Goal: Transaction & Acquisition: Purchase product/service

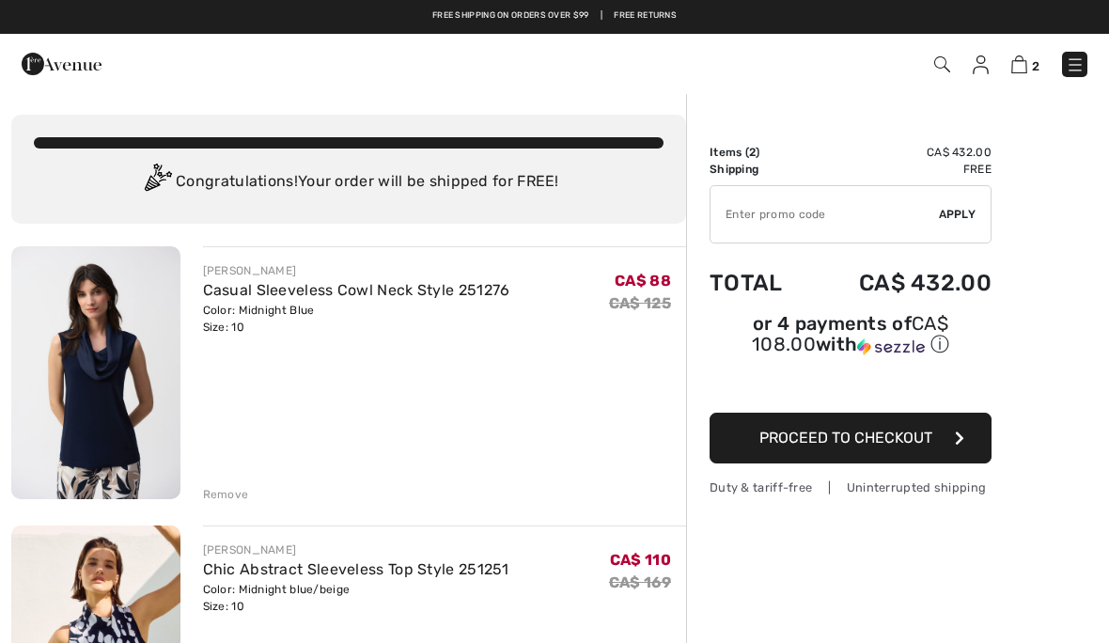
click at [936, 70] on img at bounding box center [942, 64] width 16 height 16
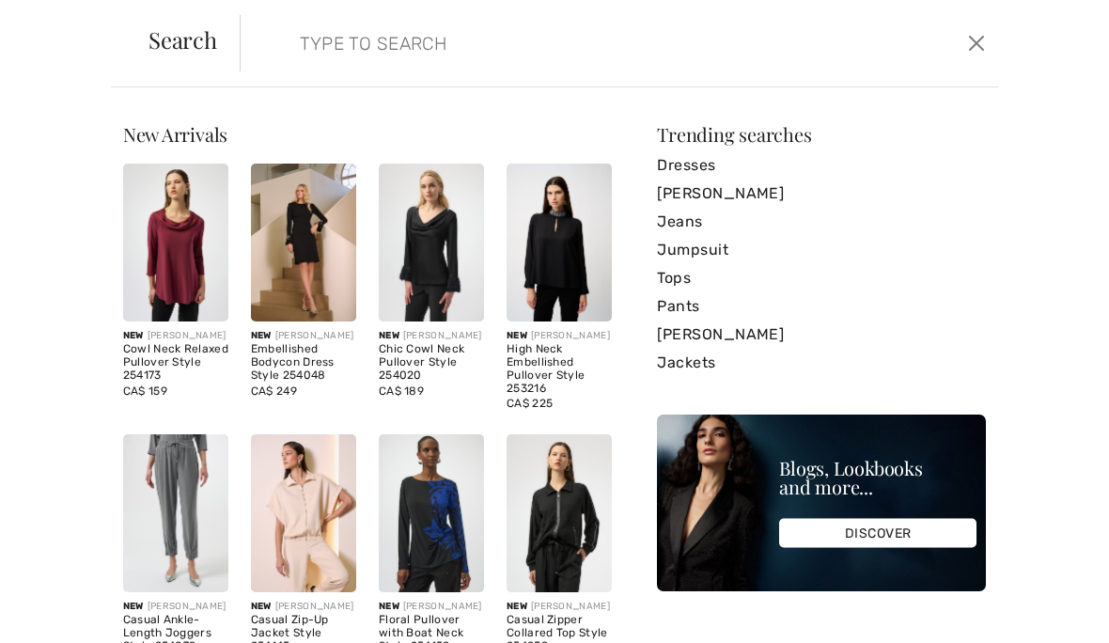
click at [190, 285] on img at bounding box center [175, 243] width 105 height 158
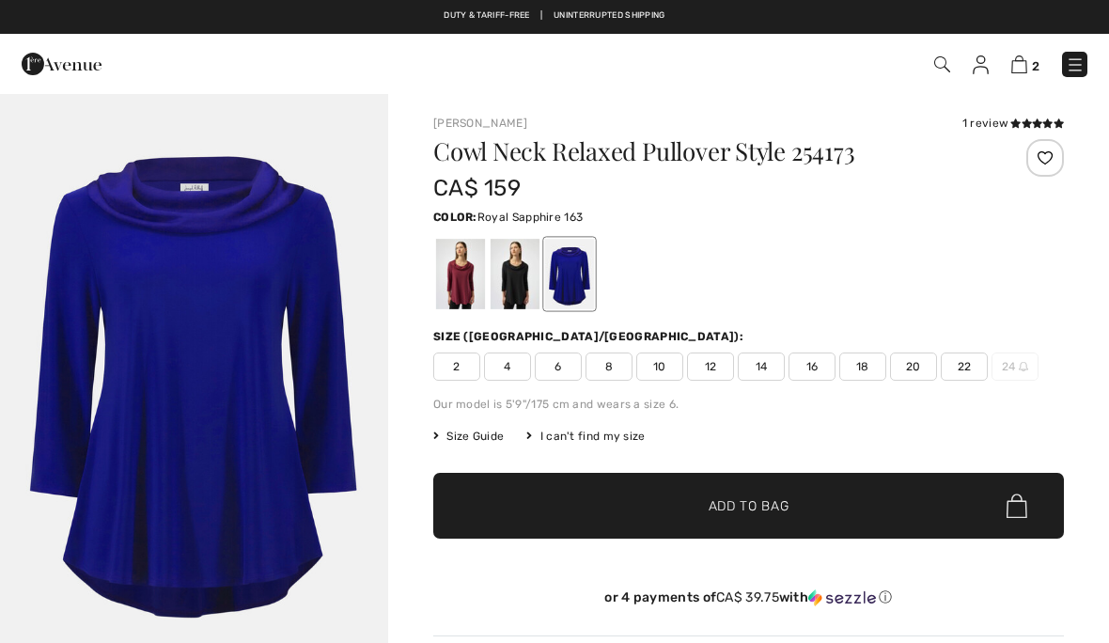
checkbox input "true"
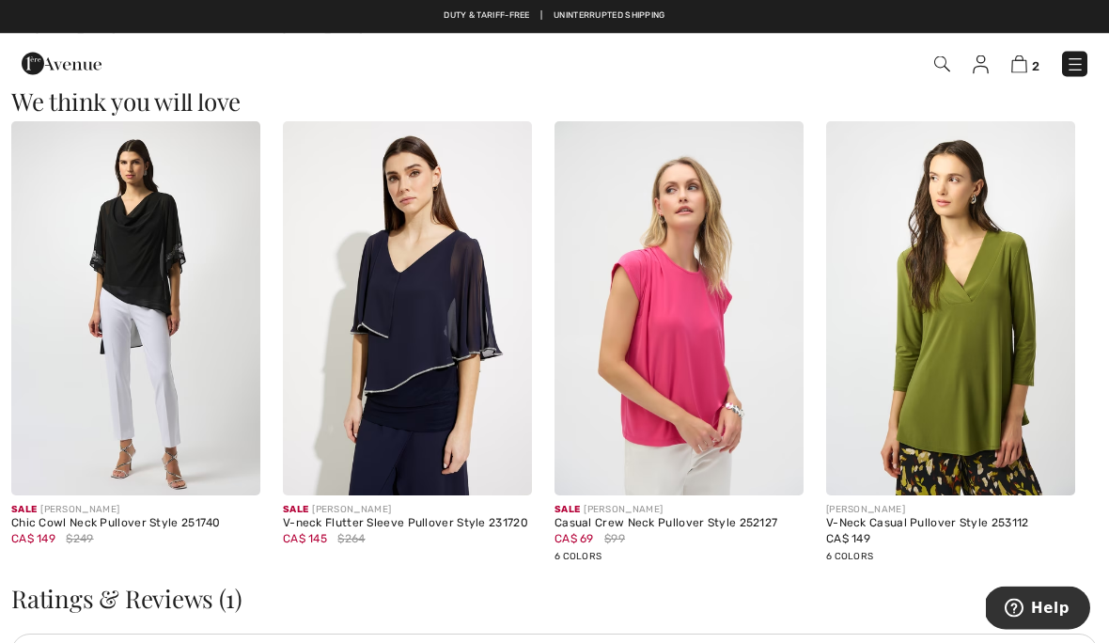
scroll to position [1530, 0]
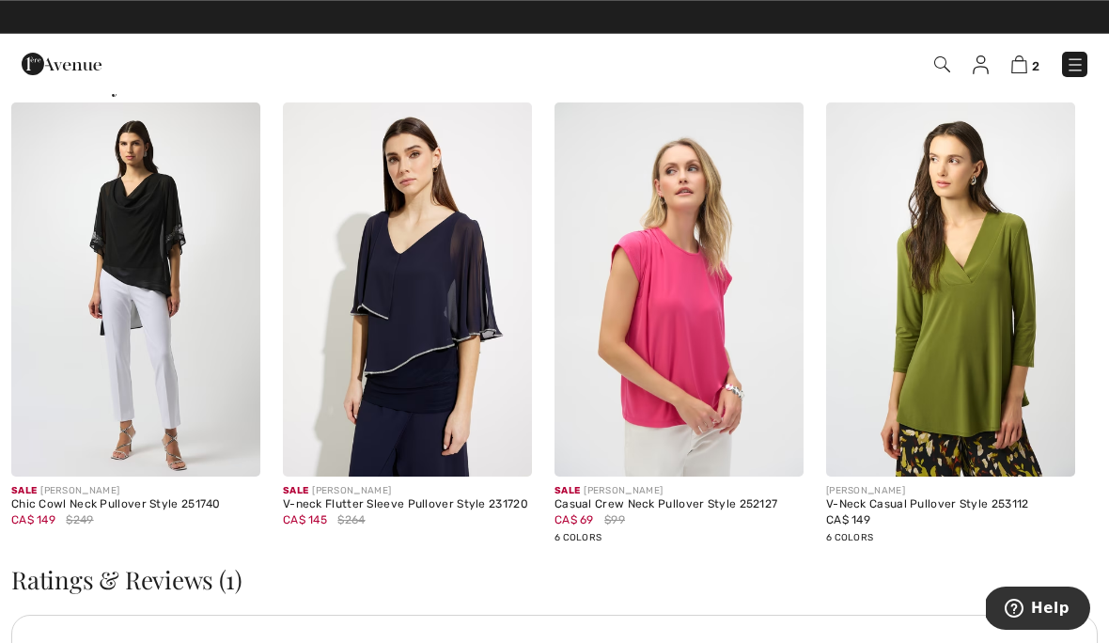
click at [689, 314] on img at bounding box center [678, 289] width 249 height 374
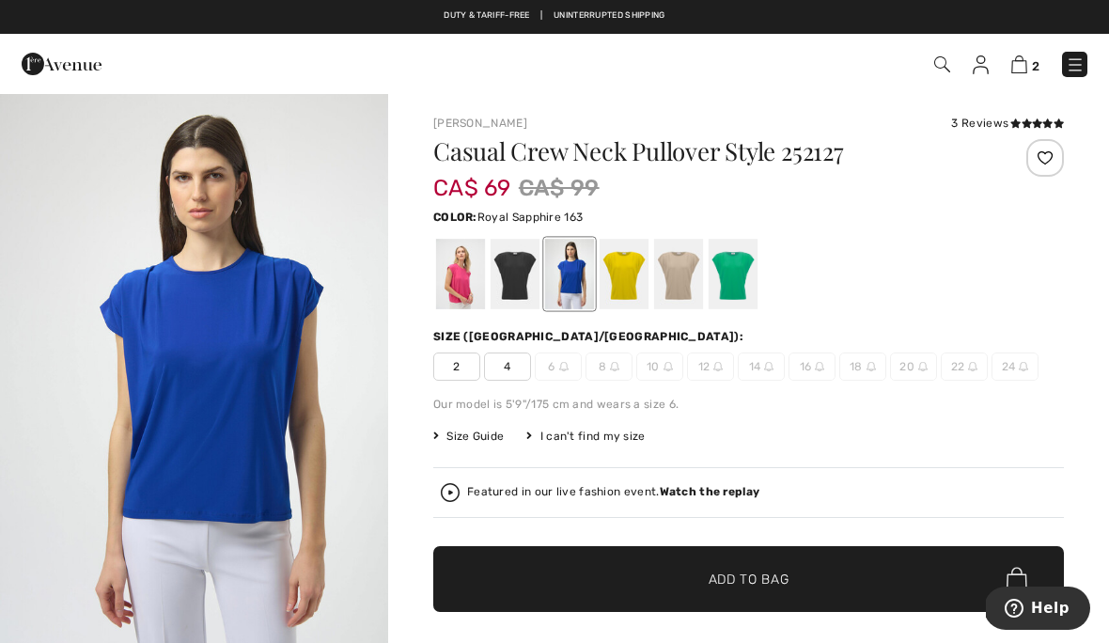
scroll to position [6, 0]
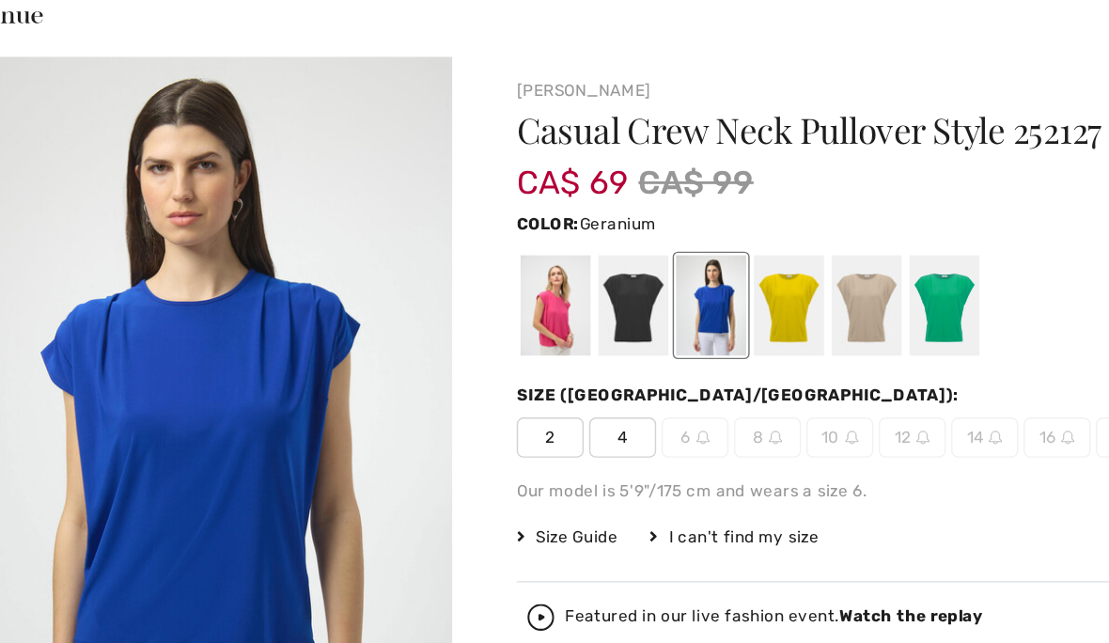
click at [436, 233] on div at bounding box center [460, 268] width 49 height 70
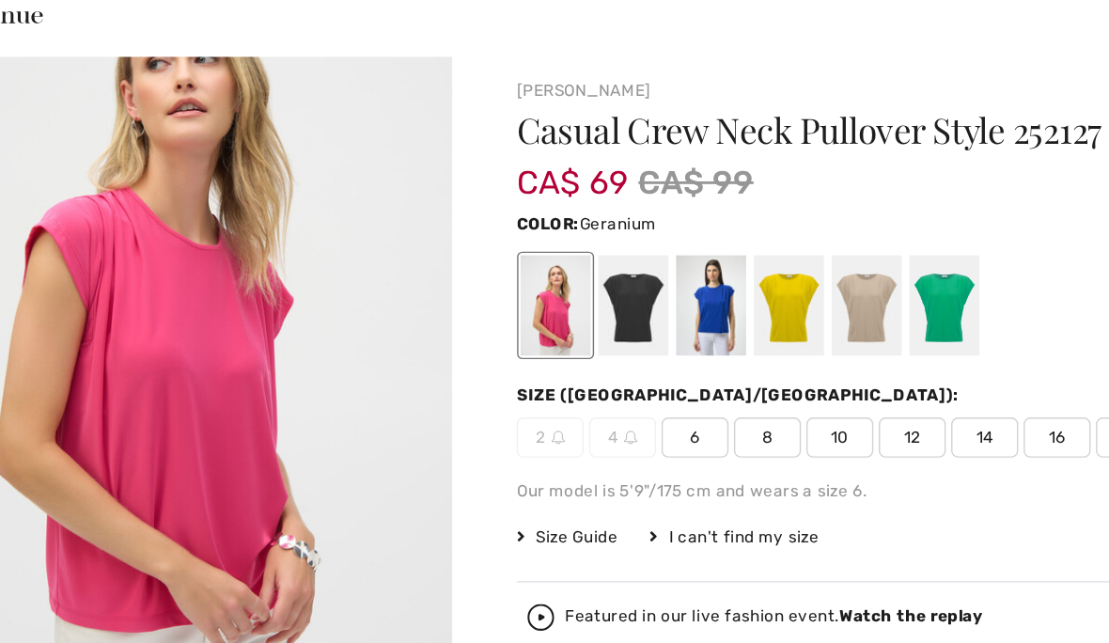
scroll to position [91, 0]
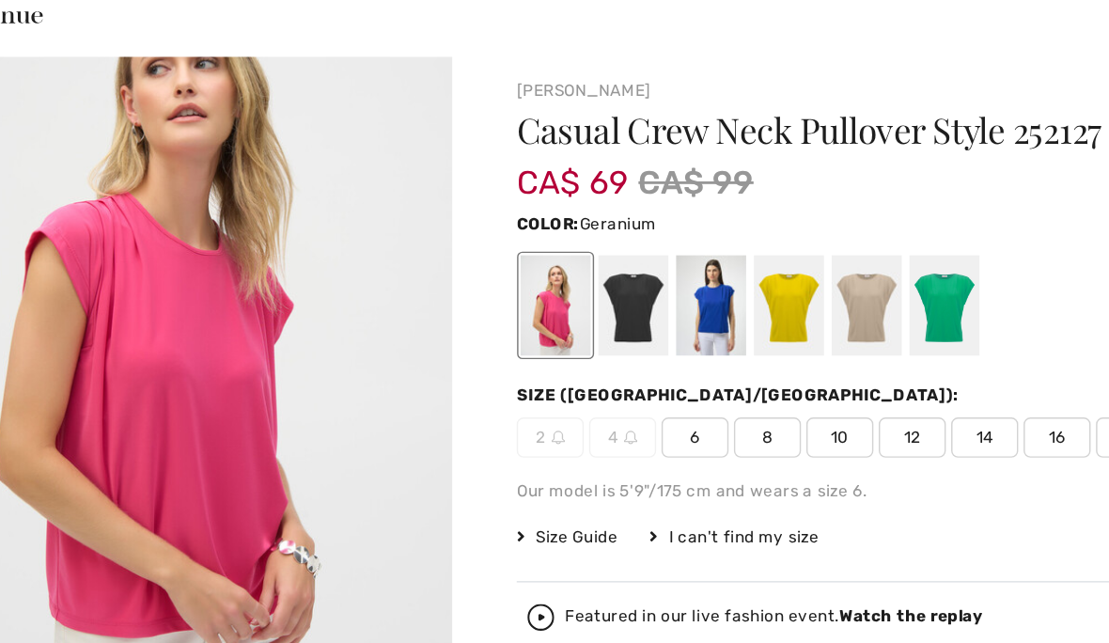
click at [600, 233] on div at bounding box center [624, 268] width 49 height 70
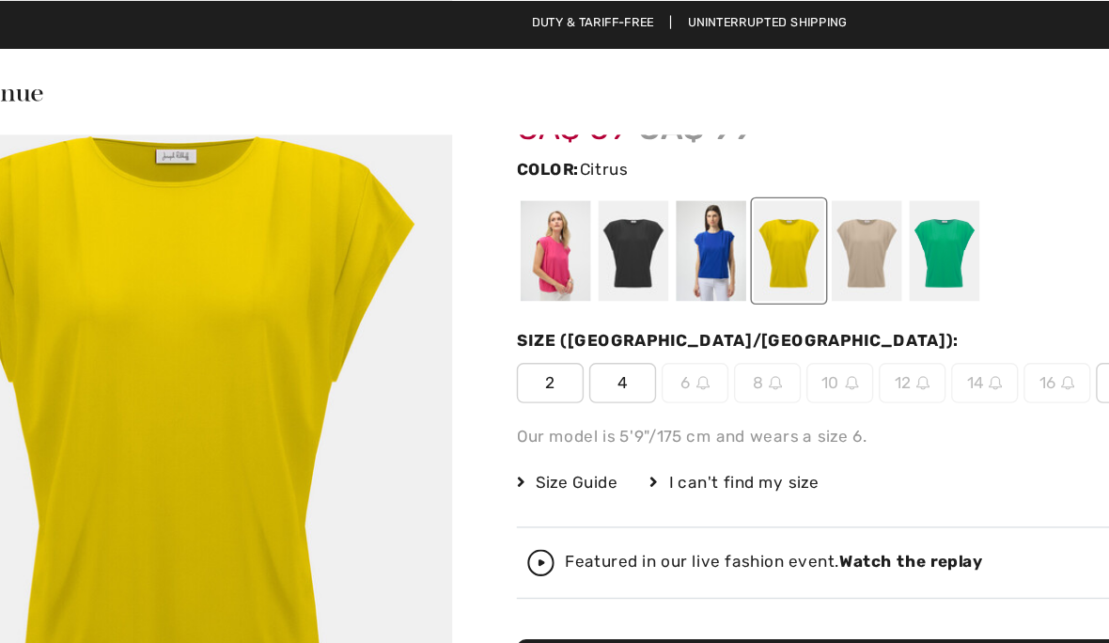
scroll to position [99, 0]
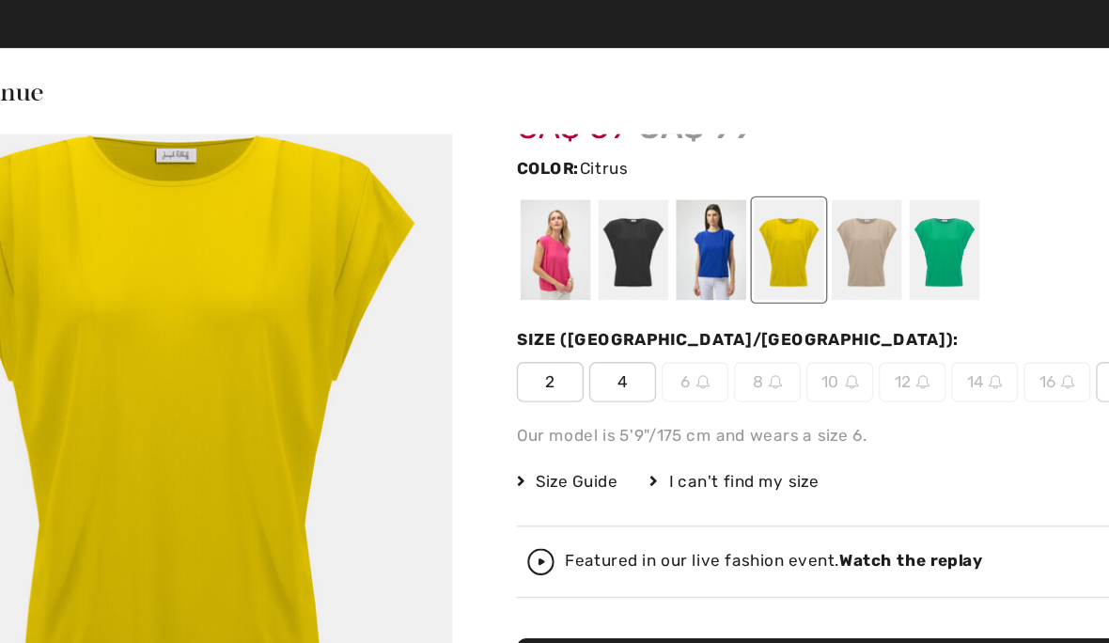
click at [663, 268] on img at bounding box center [667, 267] width 9 height 9
click at [709, 175] on div at bounding box center [733, 175] width 49 height 70
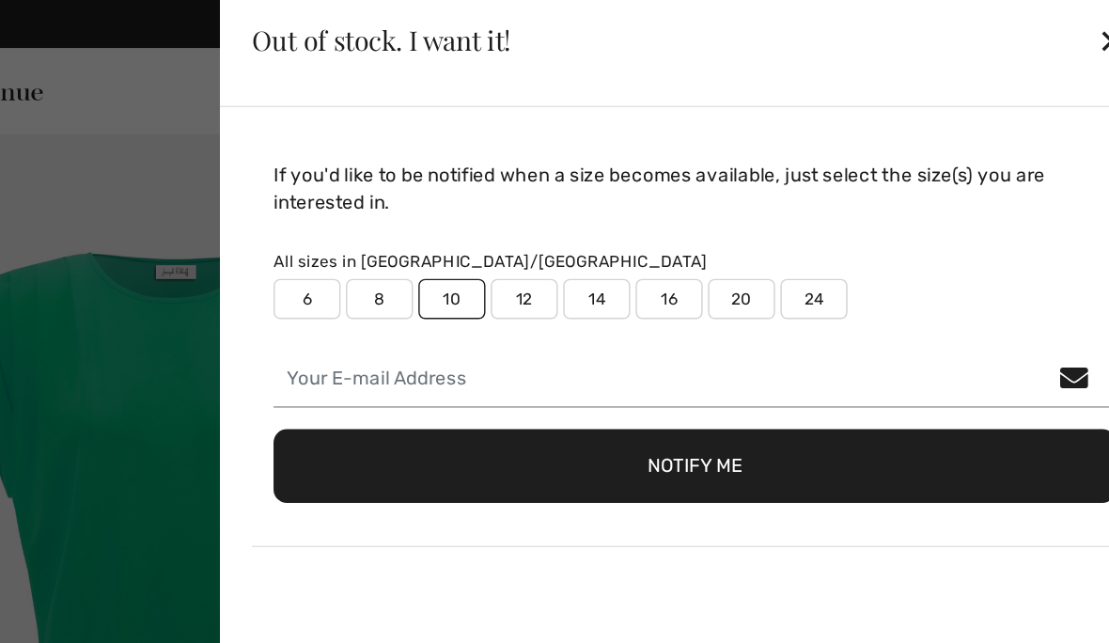
scroll to position [0, 0]
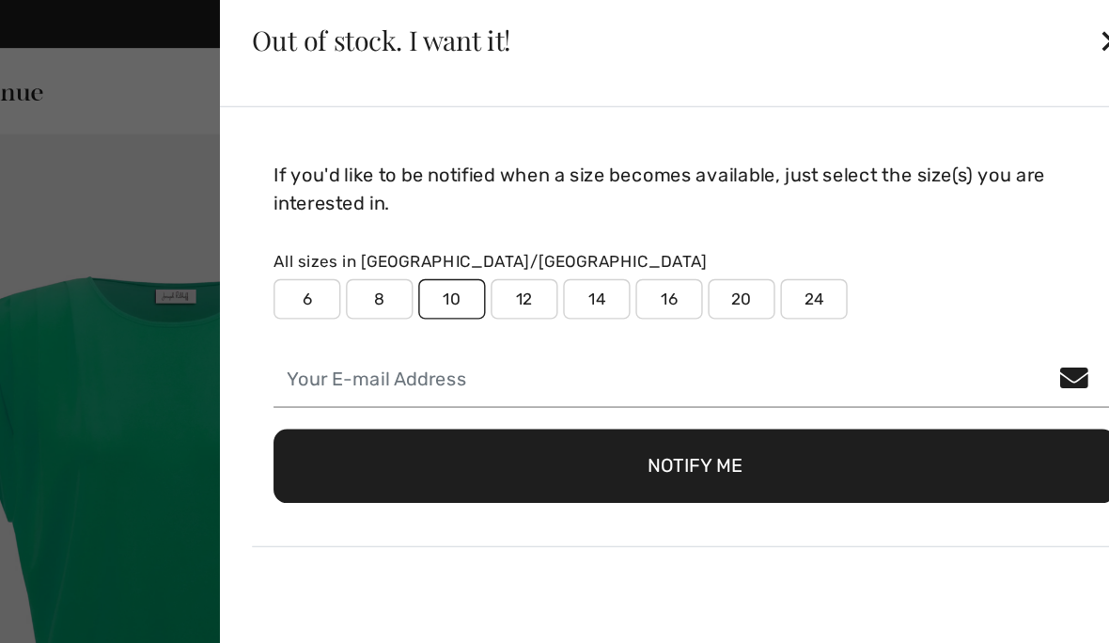
click at [766, 33] on div "Out of stock. I want it! ✕" at bounding box center [555, 28] width 658 height 94
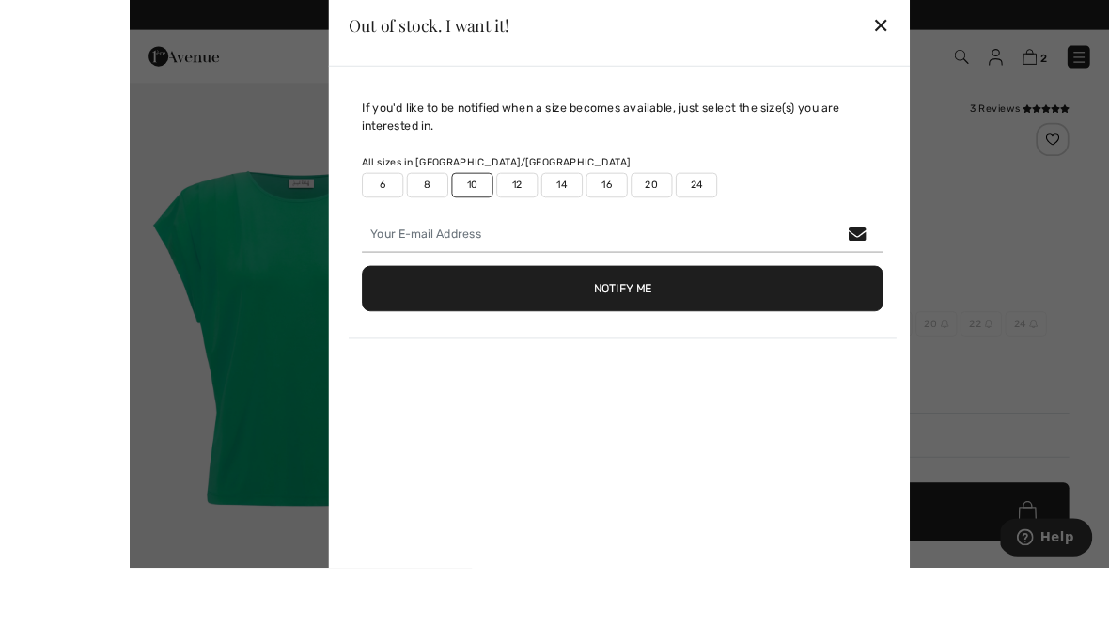
scroll to position [1, 0]
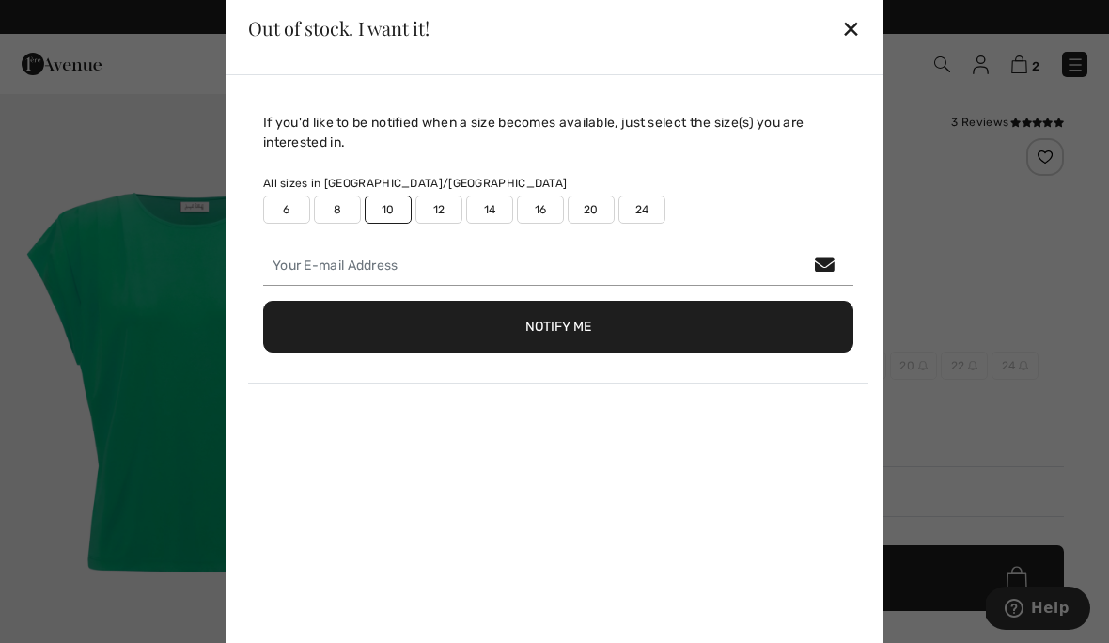
click at [856, 28] on div "✕" at bounding box center [851, 27] width 20 height 39
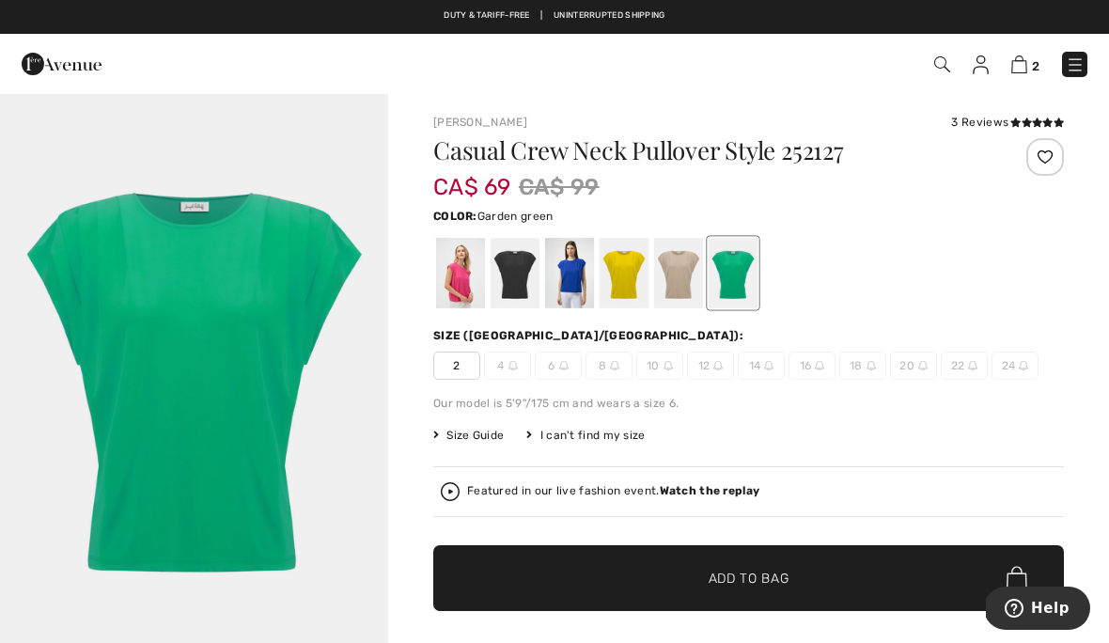
click at [452, 288] on div at bounding box center [460, 273] width 49 height 70
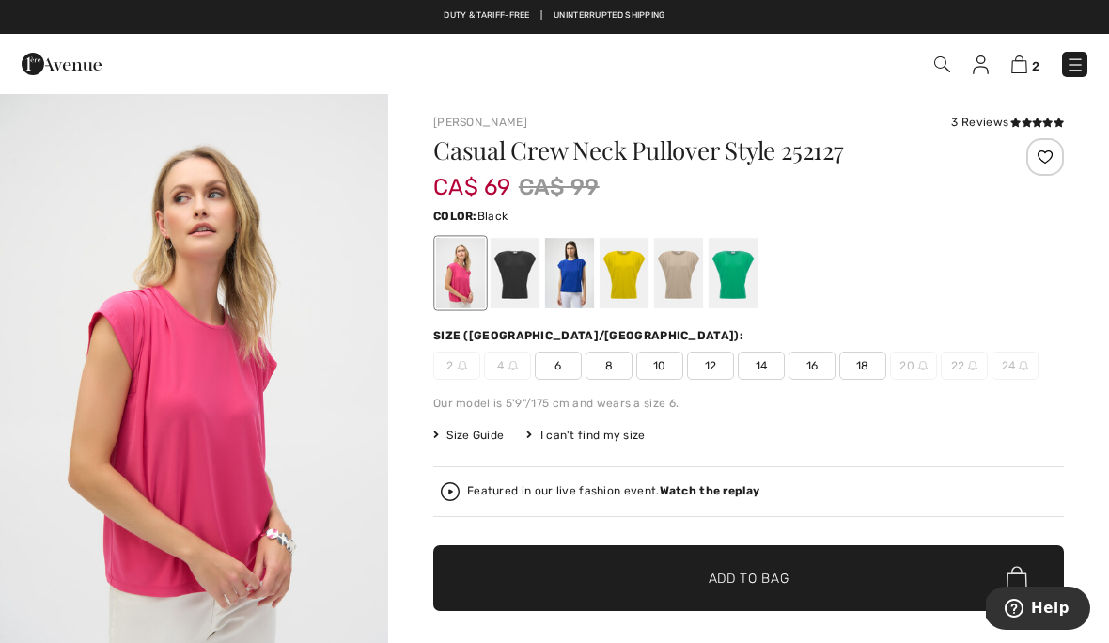
click at [509, 273] on div at bounding box center [515, 273] width 49 height 70
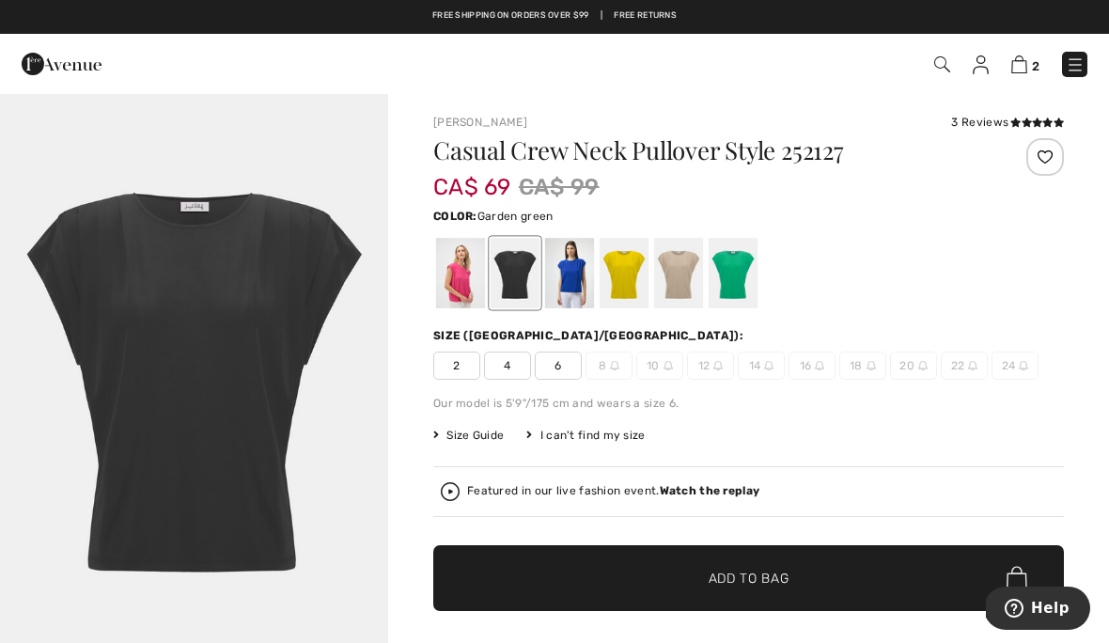
click at [742, 263] on div at bounding box center [733, 273] width 49 height 70
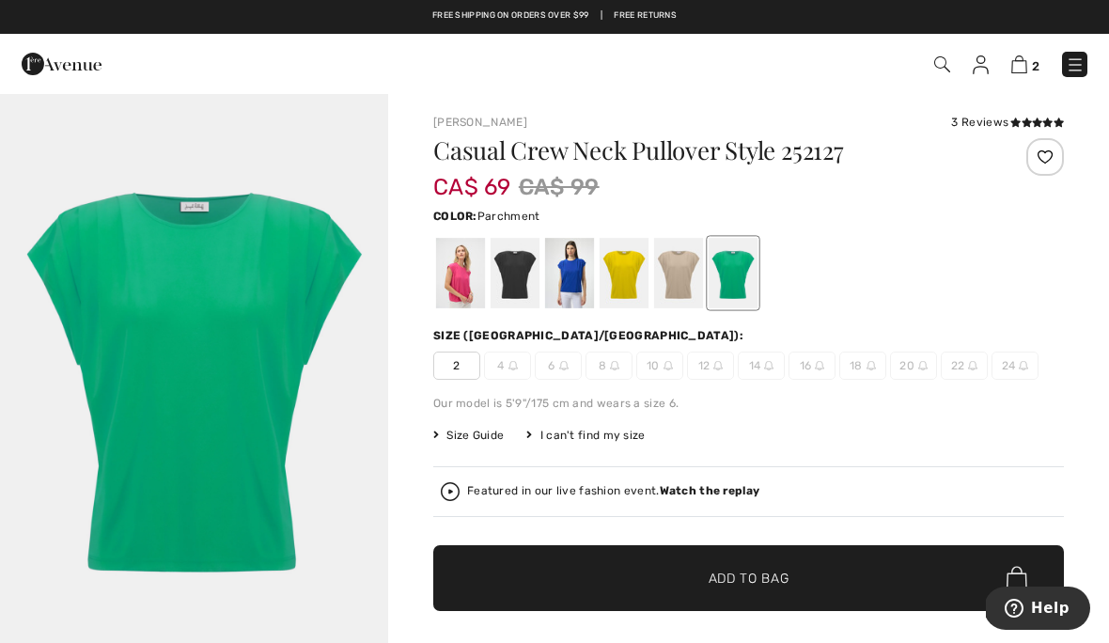
click at [671, 279] on div at bounding box center [678, 273] width 49 height 70
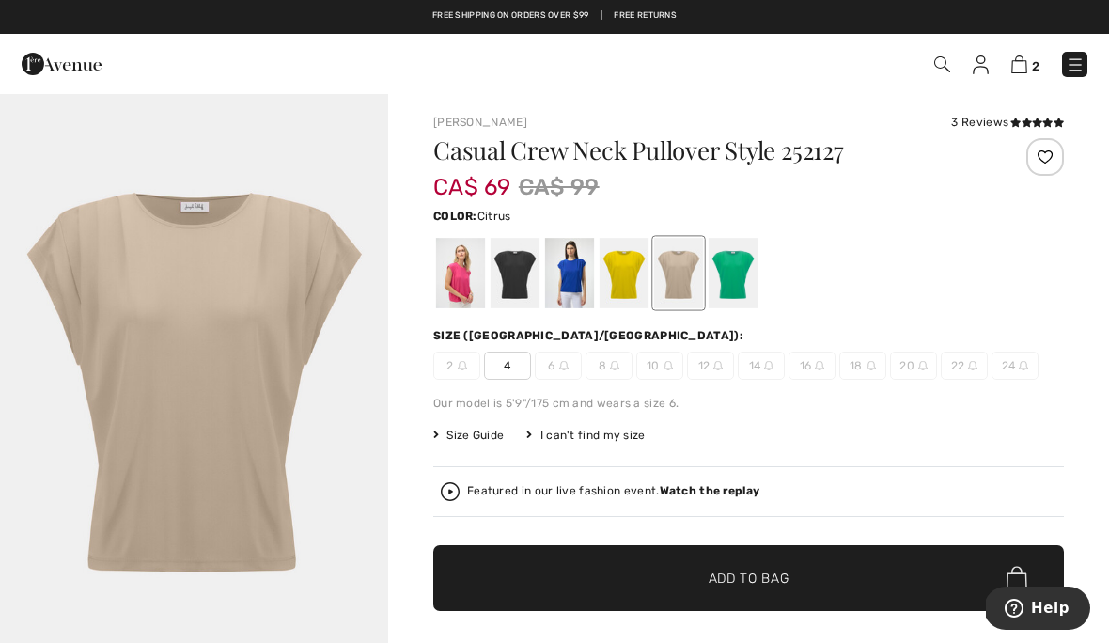
click at [613, 286] on div at bounding box center [624, 273] width 49 height 70
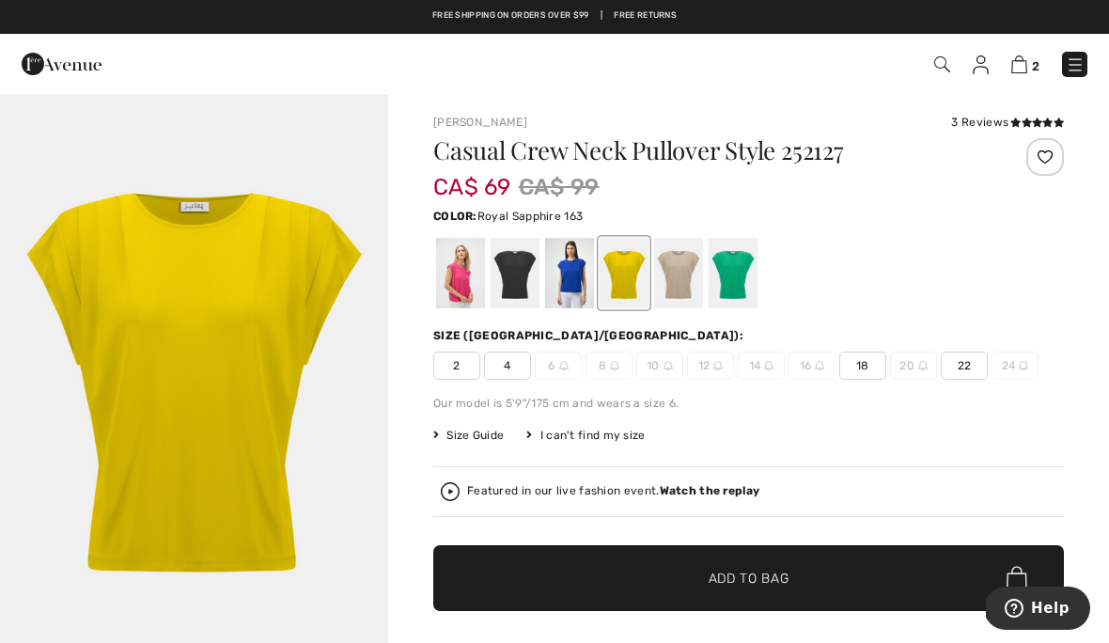
click at [566, 276] on div at bounding box center [569, 273] width 49 height 70
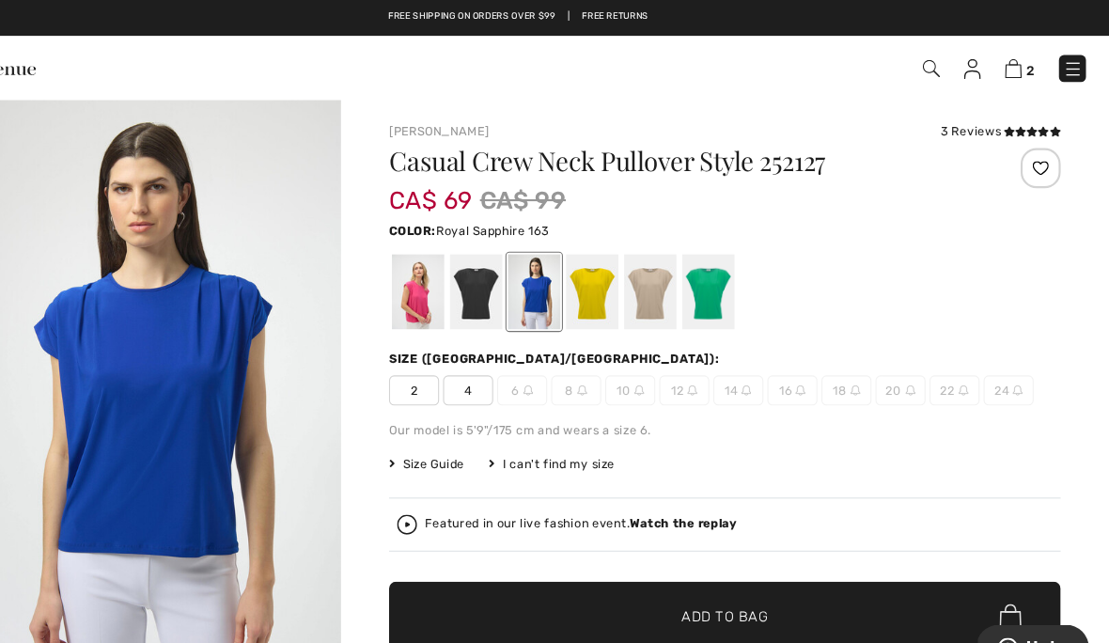
scroll to position [0, 0]
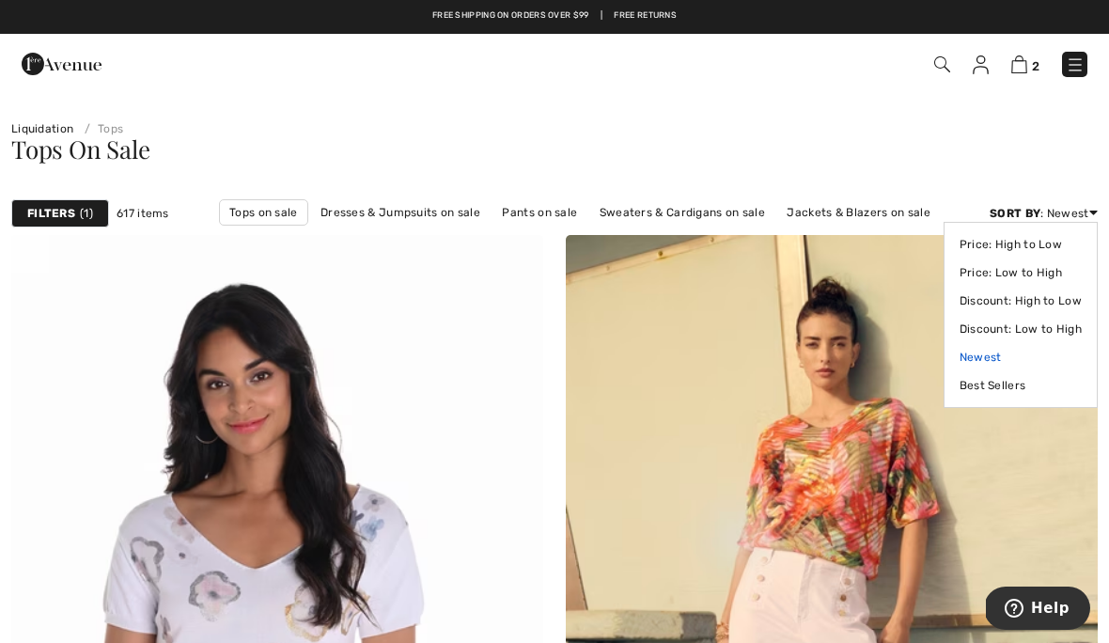
click at [978, 362] on link "Newest" at bounding box center [1020, 357] width 122 height 28
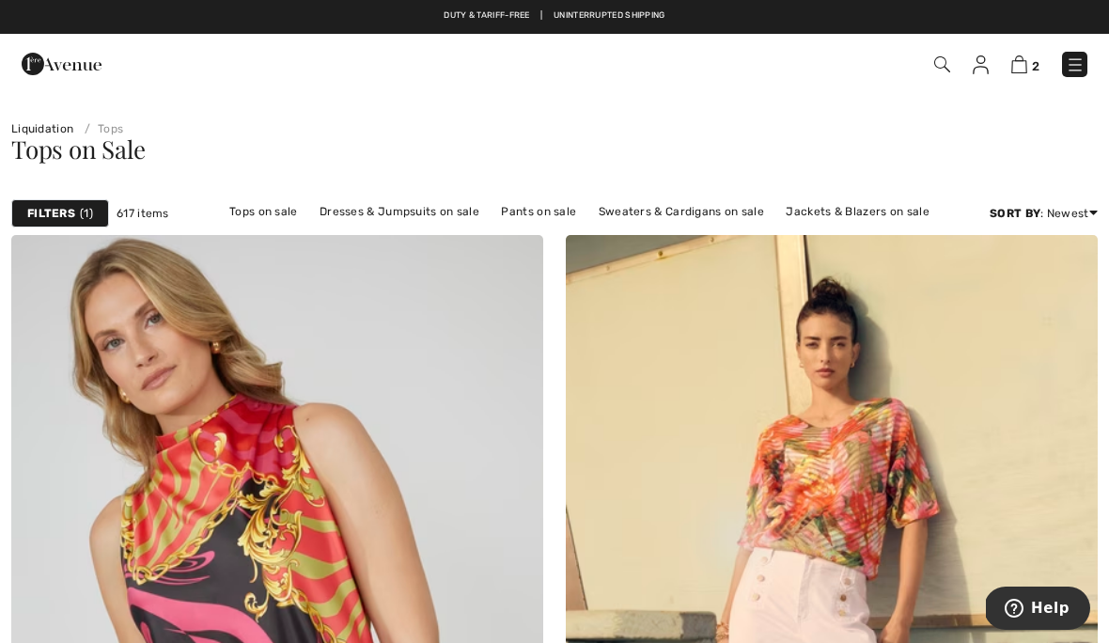
click at [66, 215] on strong "Filters" at bounding box center [51, 213] width 48 height 17
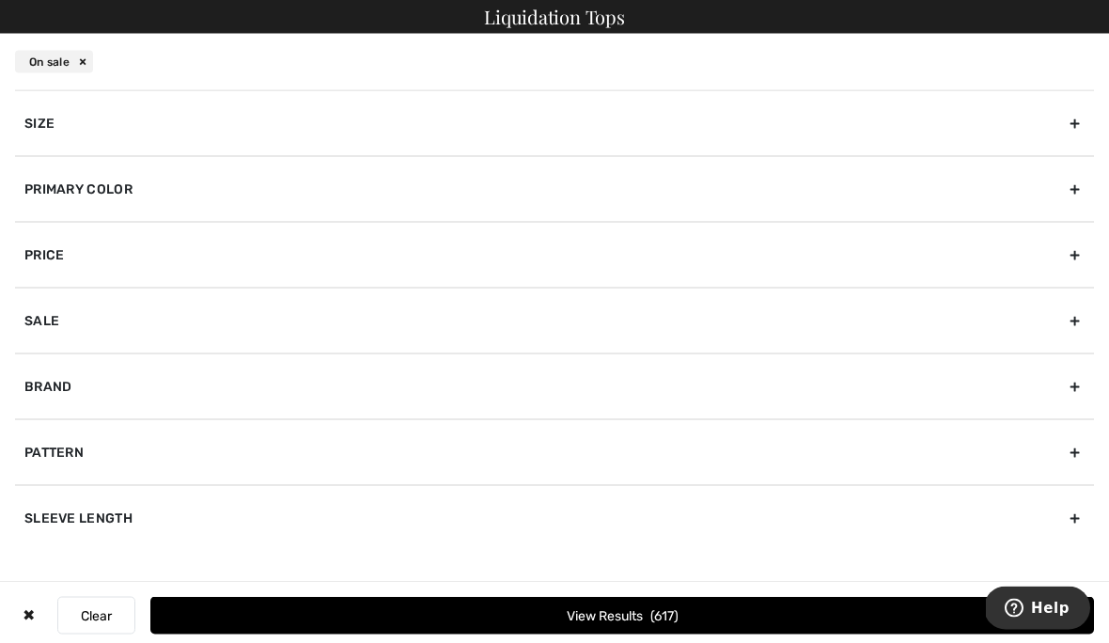
scroll to position [164, 0]
click at [147, 522] on div "Sleeve length" at bounding box center [554, 518] width 1079 height 66
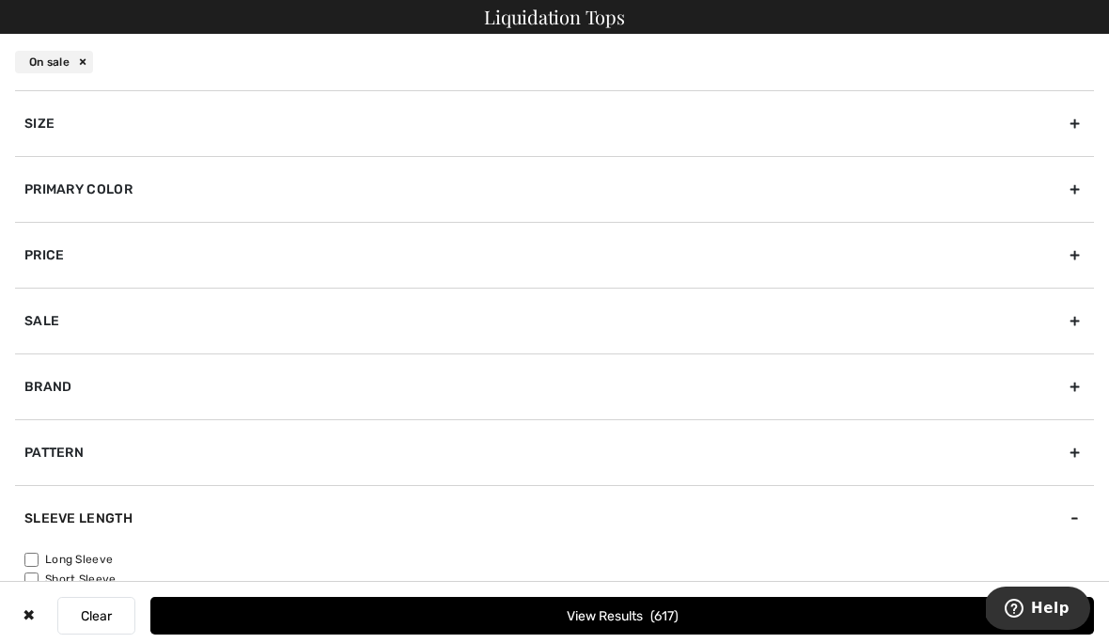
click at [39, 582] on input"] "Short Sleeve" at bounding box center [31, 579] width 14 height 14
checkbox input"] "true"
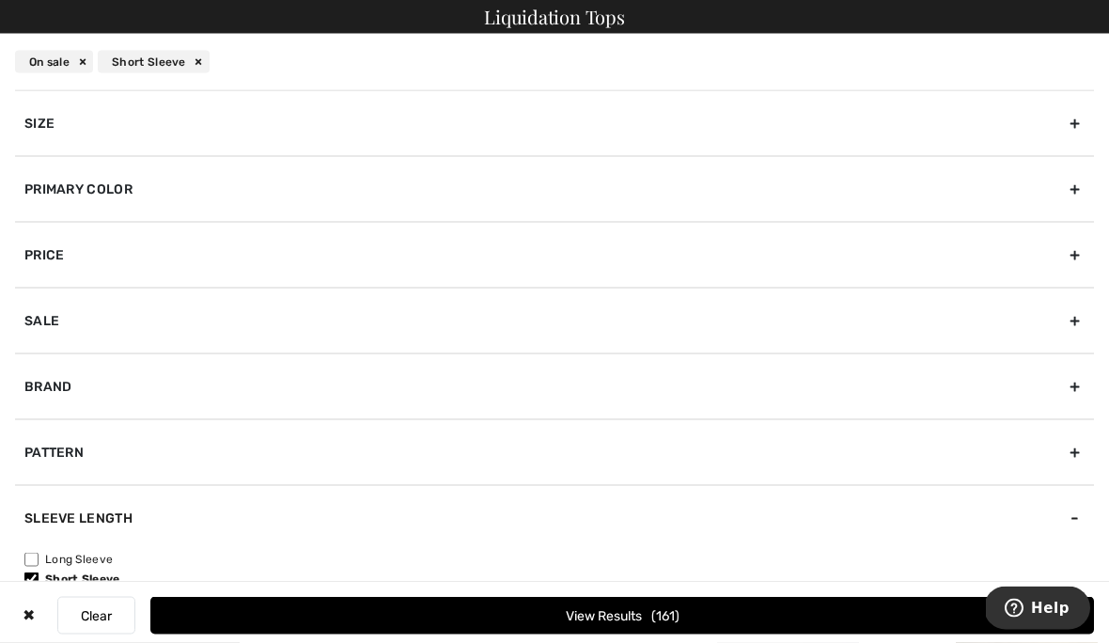
scroll to position [273, 0]
click at [265, 183] on div "Primary Color" at bounding box center [554, 189] width 1079 height 66
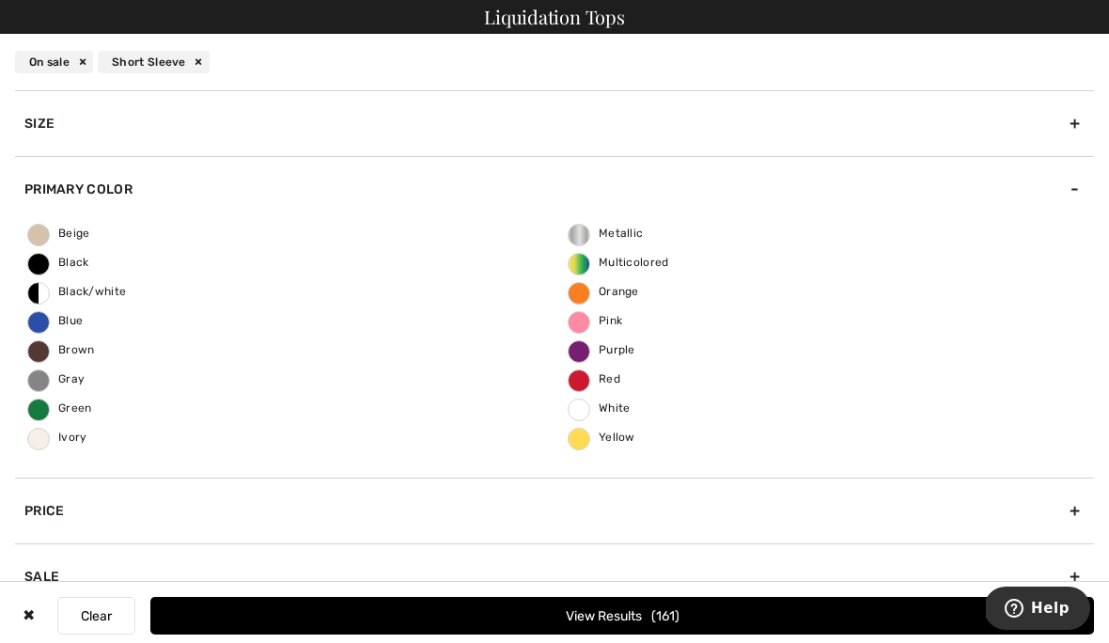
click at [588, 377] on span "Red" at bounding box center [595, 378] width 52 height 13
click at [0, 0] on input "Red" at bounding box center [0, 0] width 0 height 0
click at [865, 634] on button "View Results 9" at bounding box center [621, 616] width 943 height 38
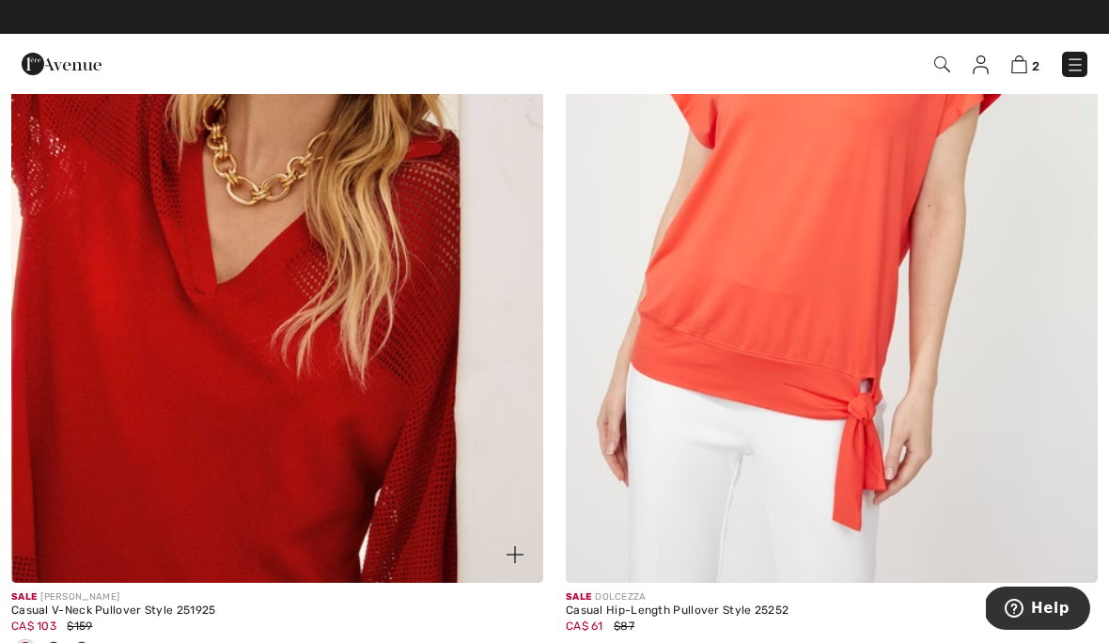
scroll to position [3160, 0]
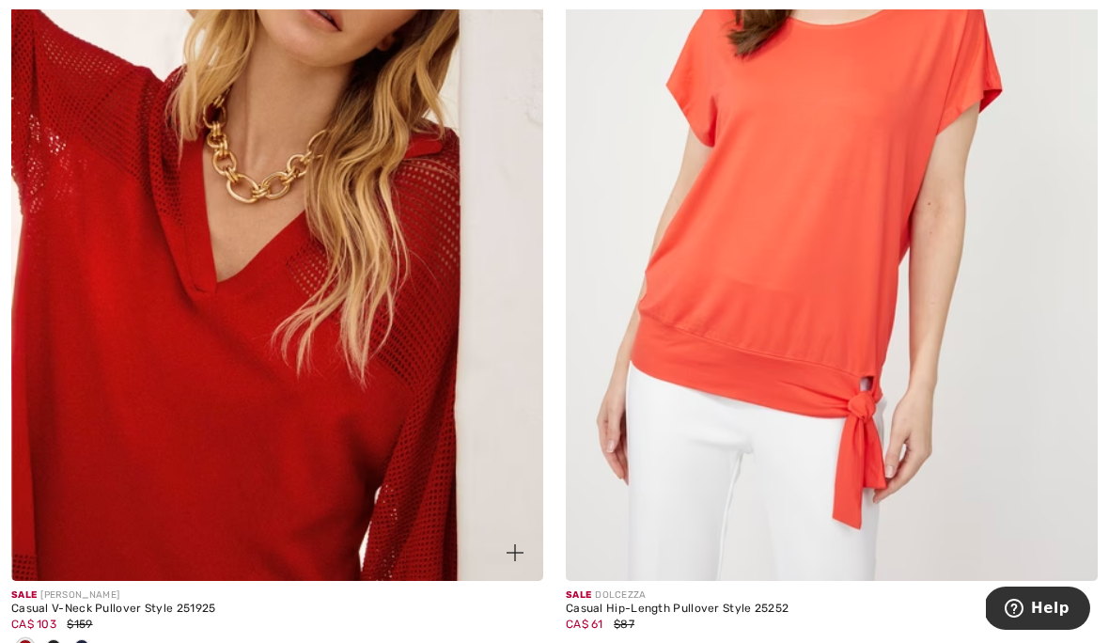
click at [289, 347] on img at bounding box center [277, 182] width 532 height 798
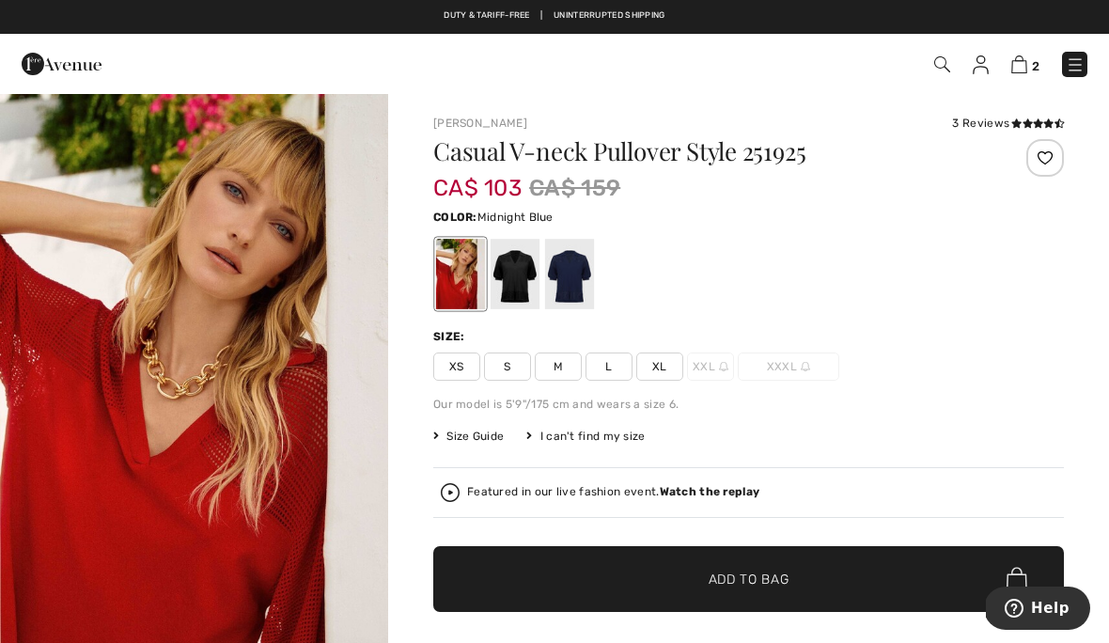
click at [548, 270] on div at bounding box center [569, 274] width 49 height 70
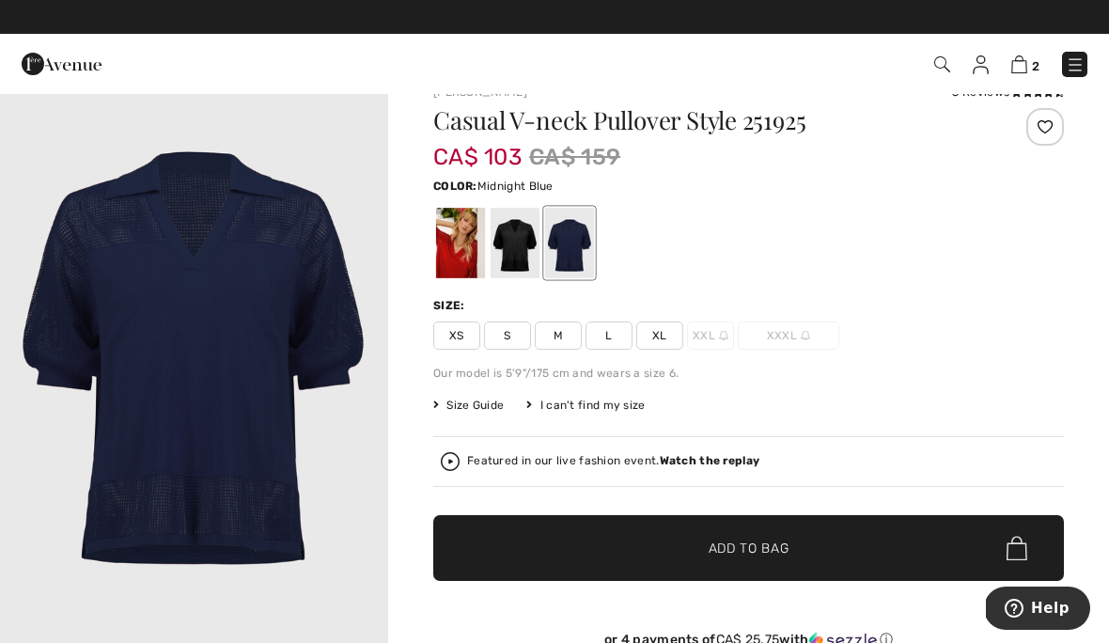
scroll to position [37, 0]
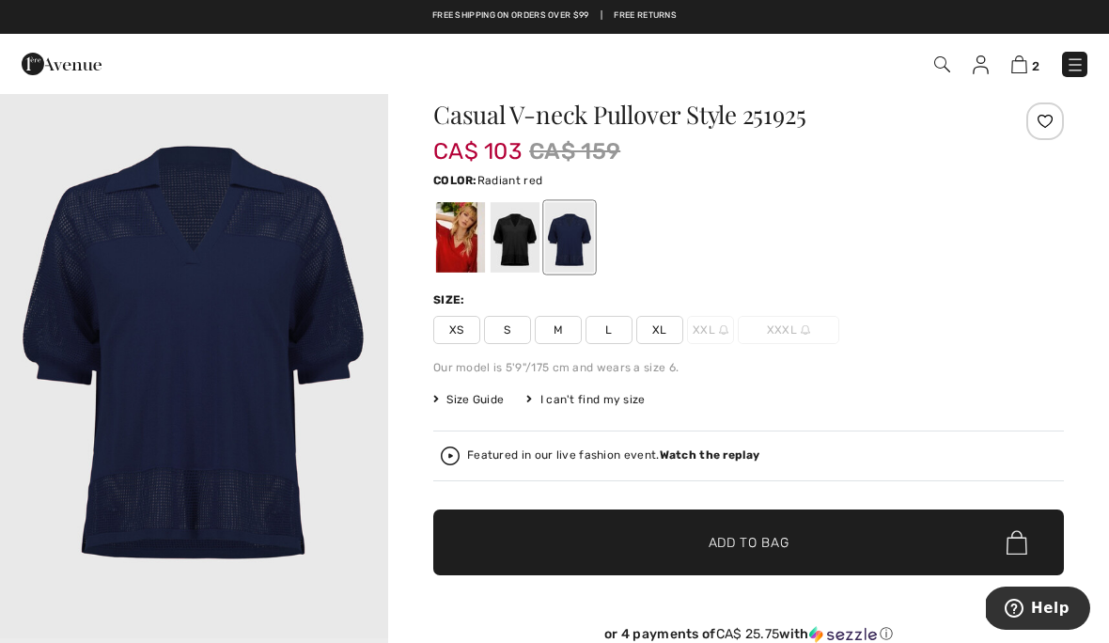
click at [456, 233] on div at bounding box center [460, 237] width 49 height 70
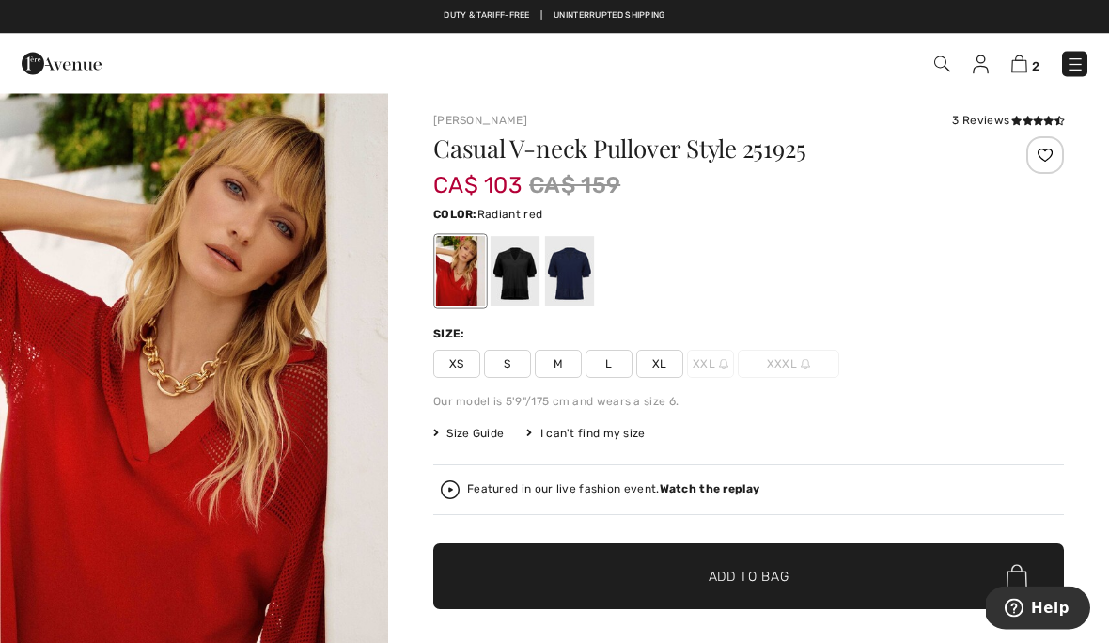
scroll to position [0, 0]
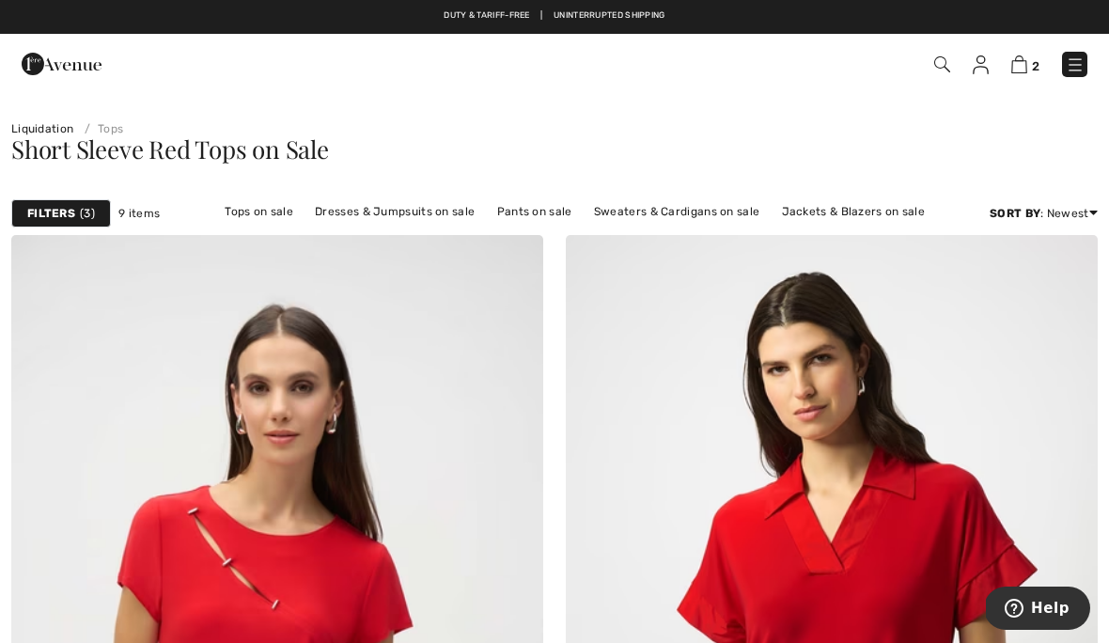
click at [82, 213] on span "3" at bounding box center [87, 213] width 15 height 17
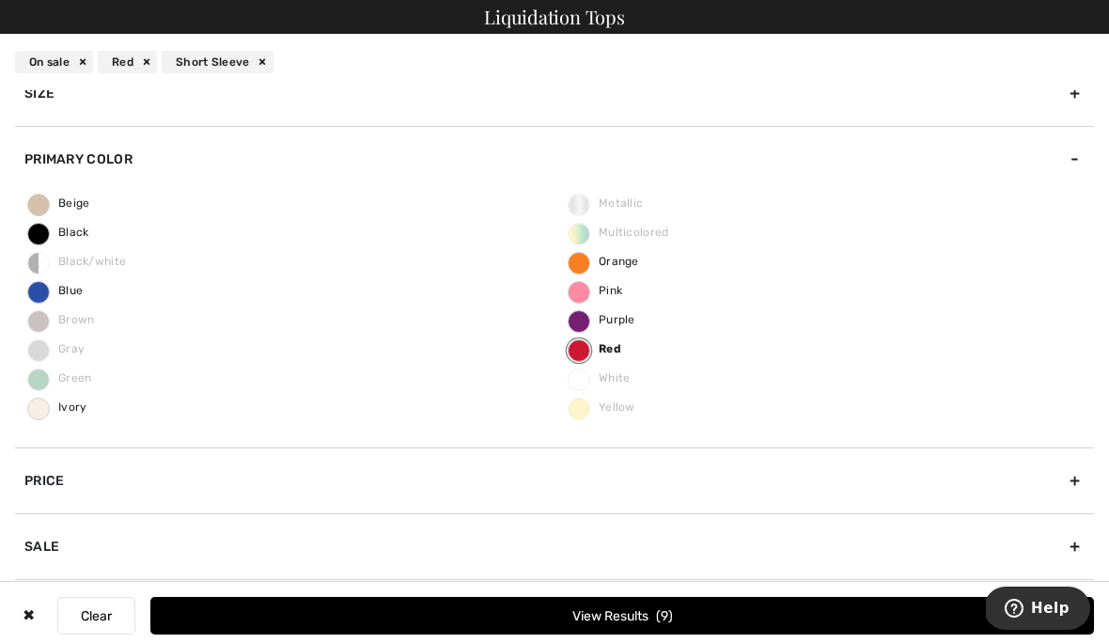
scroll to position [20, 0]
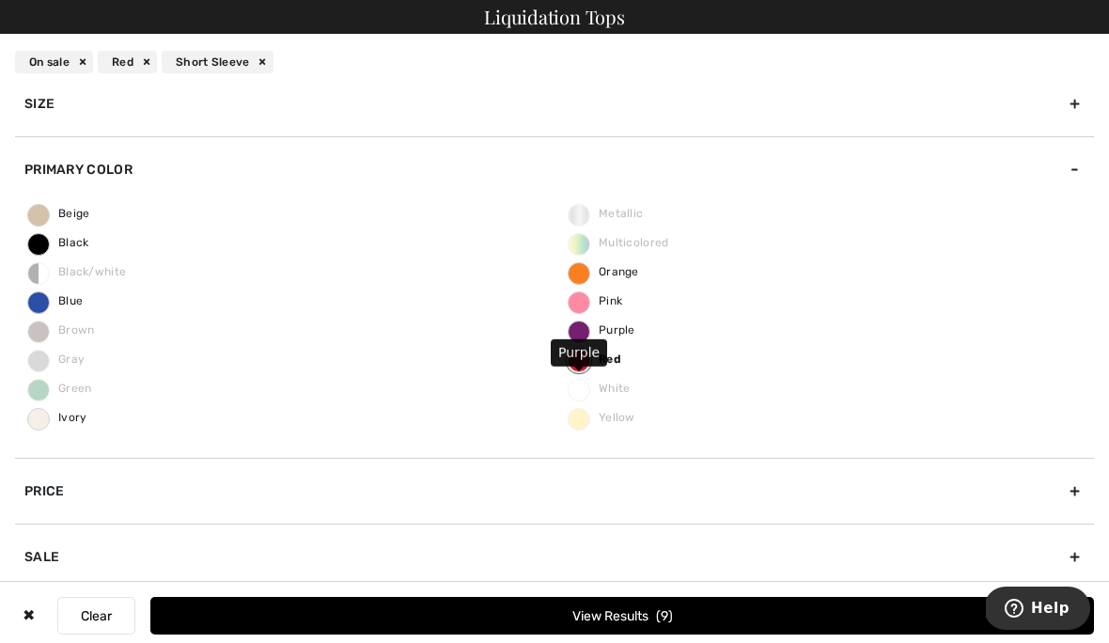
click at [583, 335] on span "Purple" at bounding box center [602, 329] width 67 height 13
click at [0, 0] on input "Purple" at bounding box center [0, 0] width 0 height 0
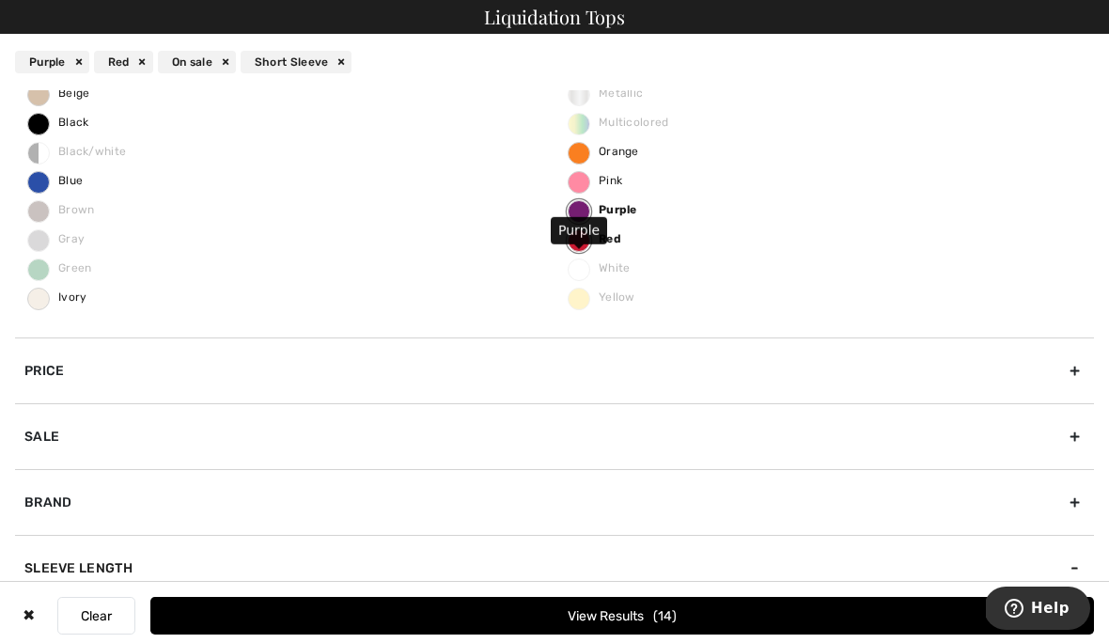
scroll to position [140, 0]
click at [829, 607] on button "View Results 14" at bounding box center [621, 616] width 943 height 38
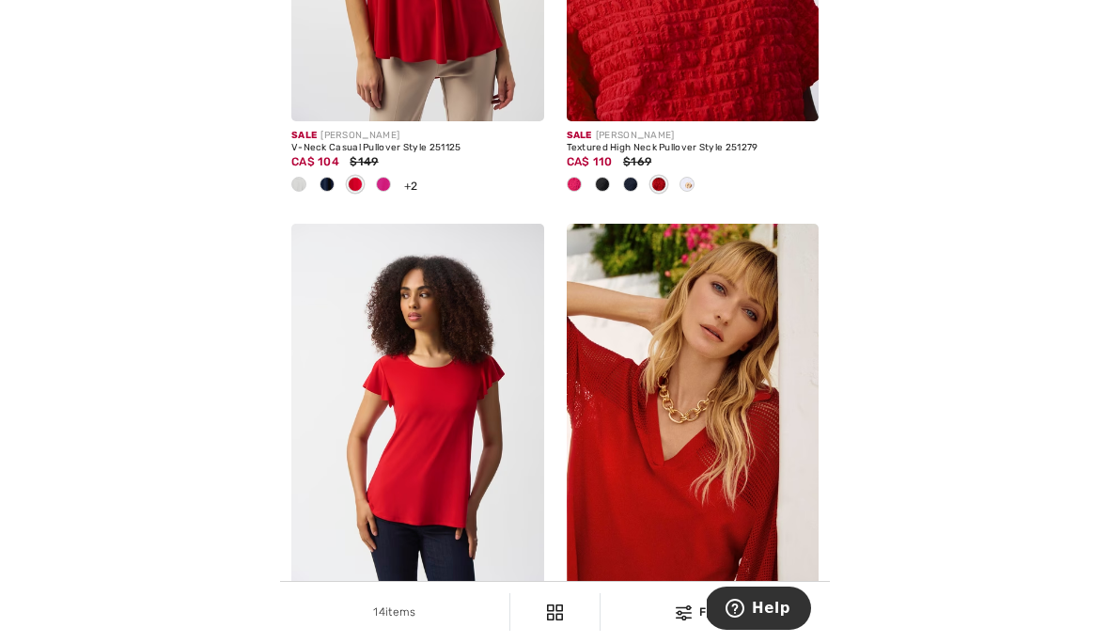
scroll to position [4580, 0]
